Goal: Register for event/course

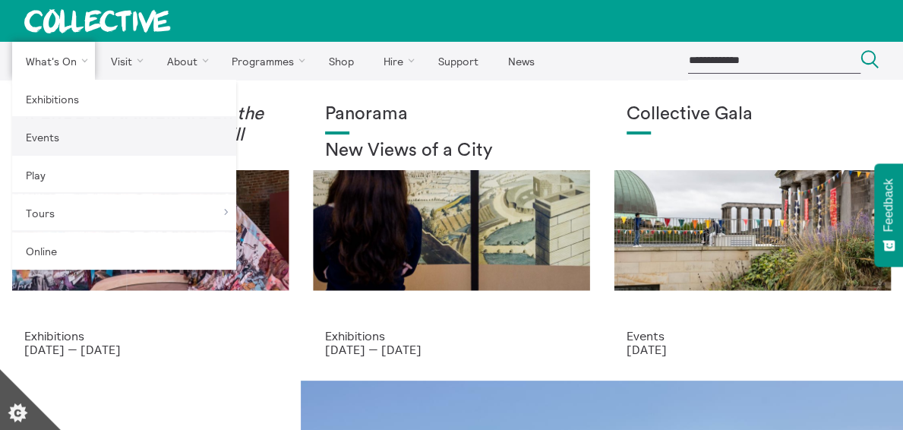
click at [41, 134] on link "Events" at bounding box center [124, 137] width 224 height 38
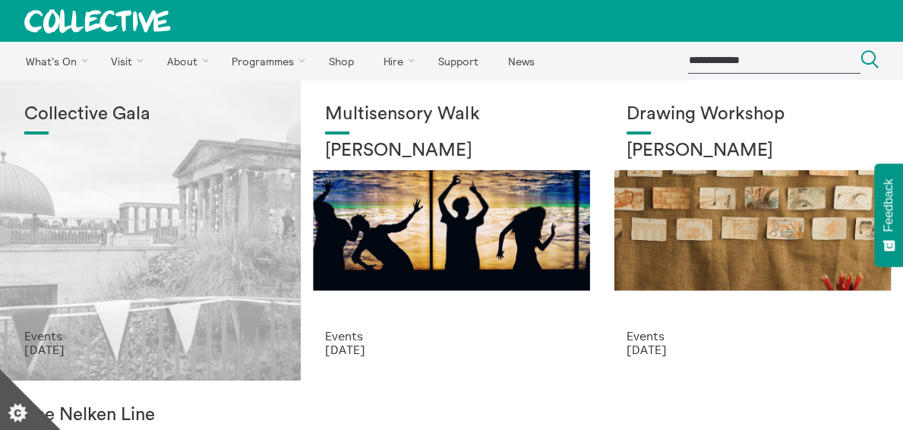
click at [75, 233] on div "Collective Gala" at bounding box center [150, 216] width 252 height 225
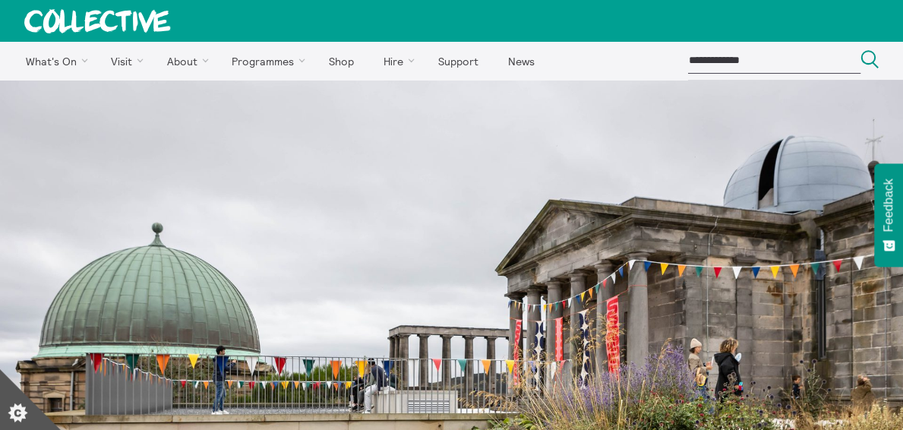
scroll to position [158, 0]
